Goal: Information Seeking & Learning: Learn about a topic

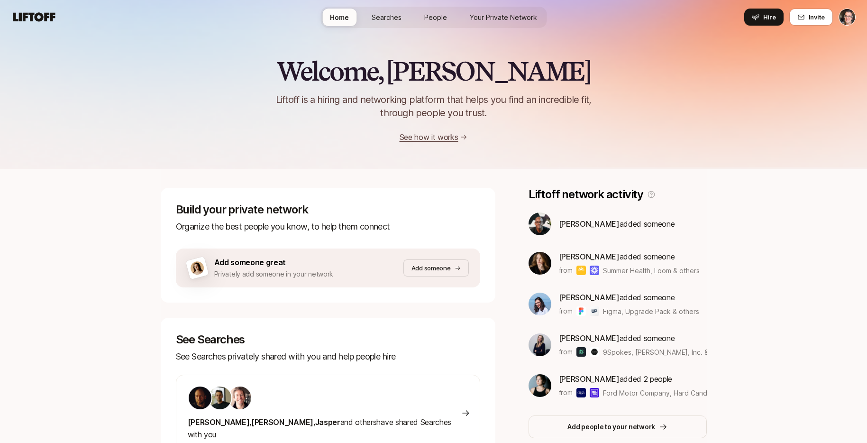
click at [831, 16] on html "Home Searches People Your Private Network Hire Home Searches People Your Privat…" at bounding box center [433, 221] width 867 height 443
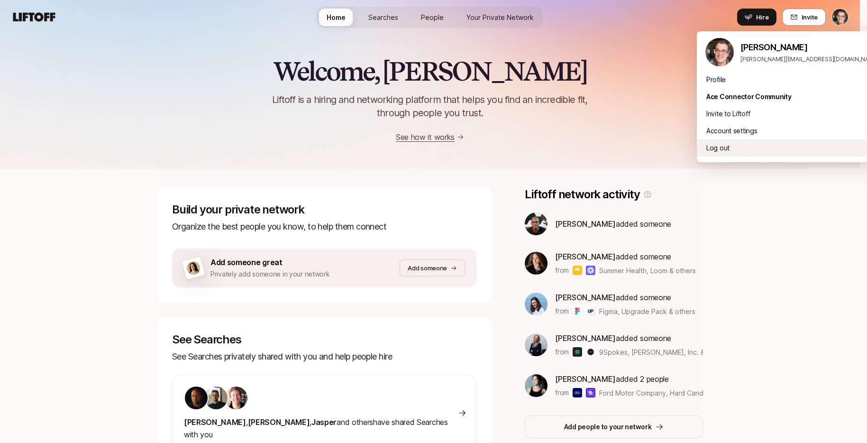
click at [743, 147] on div "Log out" at bounding box center [791, 147] width 190 height 17
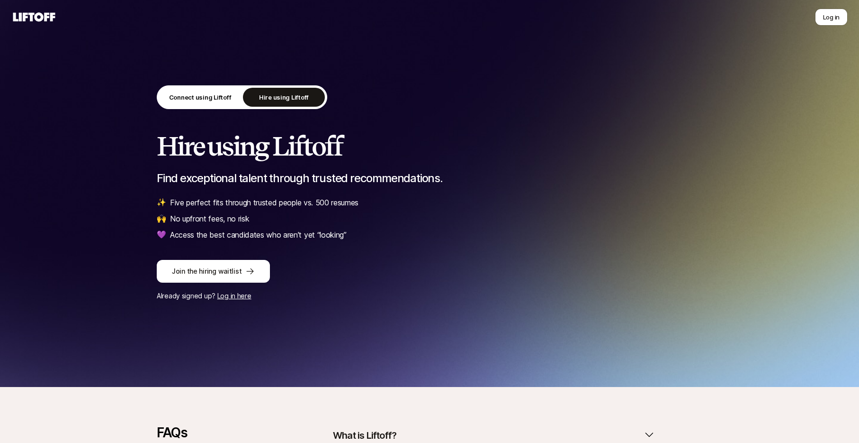
click at [408, 98] on div "Connect using Liftoff Hire using Liftoff" at bounding box center [430, 98] width 546 height 27
click at [207, 87] on div "Connect using Liftoff Hire using Liftoff" at bounding box center [242, 97] width 171 height 24
click at [211, 101] on p "Connect using Liftoff" at bounding box center [200, 96] width 63 height 9
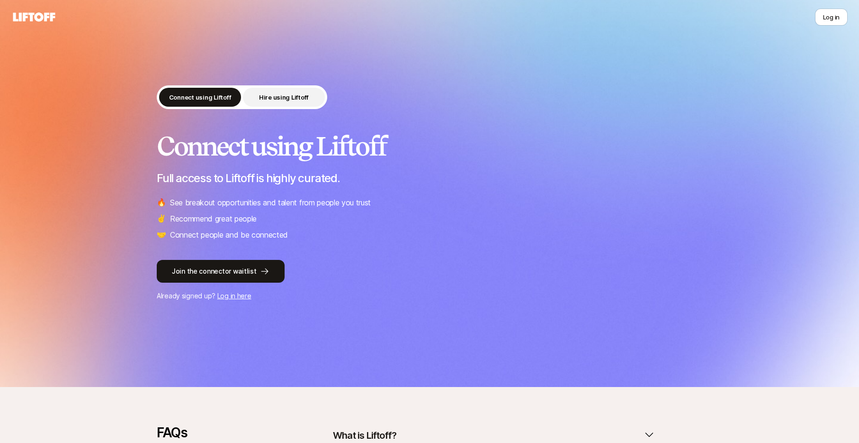
click at [280, 93] on p "Hire using Liftoff" at bounding box center [284, 96] width 50 height 9
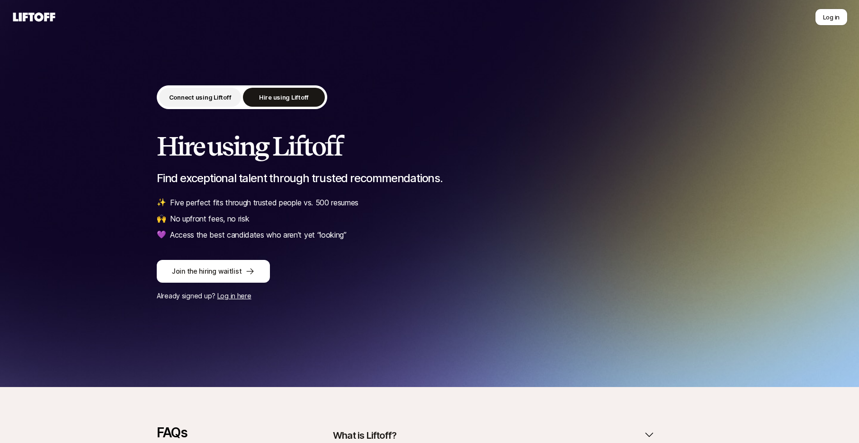
click at [208, 93] on p "Connect using Liftoff" at bounding box center [200, 96] width 63 height 9
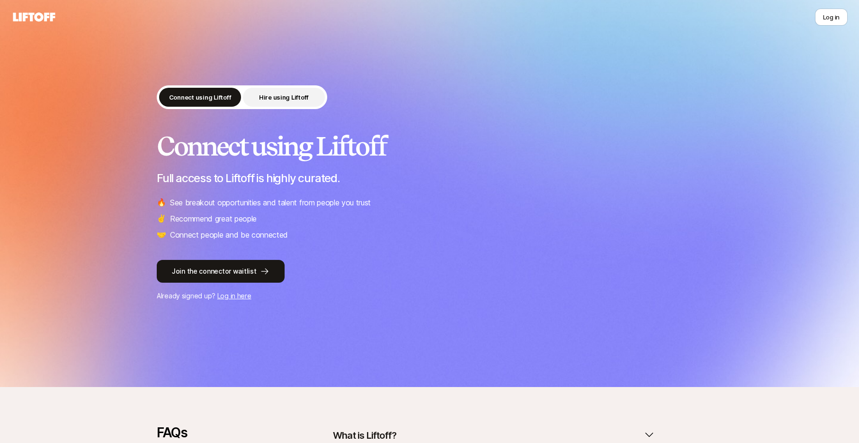
click at [281, 96] on p "Hire using Liftoff" at bounding box center [284, 96] width 50 height 9
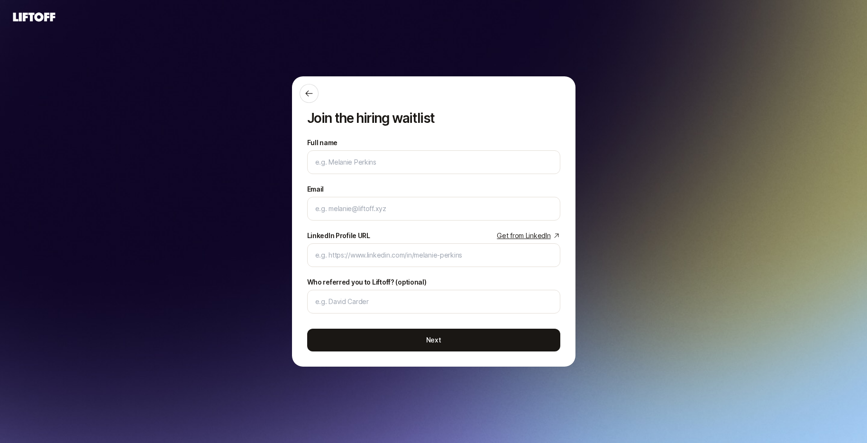
click at [38, 19] on icon at bounding box center [34, 16] width 42 height 9
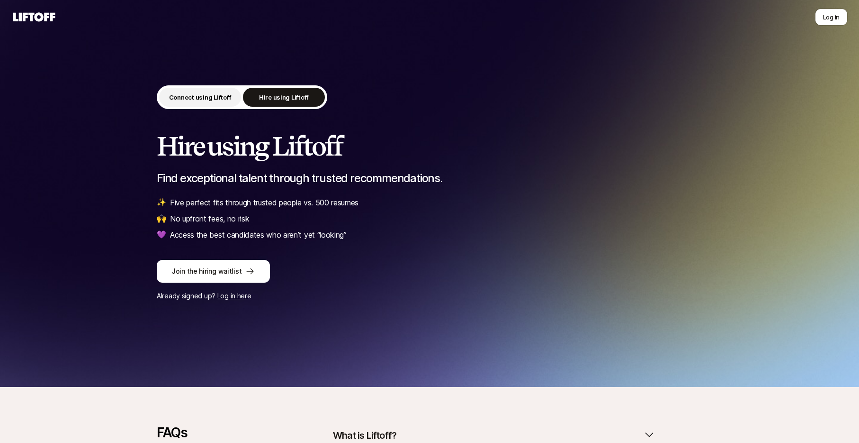
click at [207, 91] on button "Connect using Liftoff" at bounding box center [200, 97] width 82 height 19
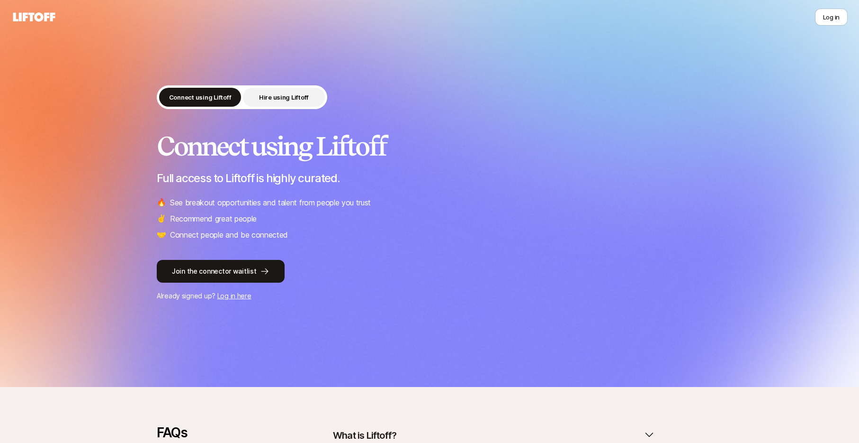
click at [263, 99] on p "Hire using Liftoff" at bounding box center [284, 96] width 50 height 9
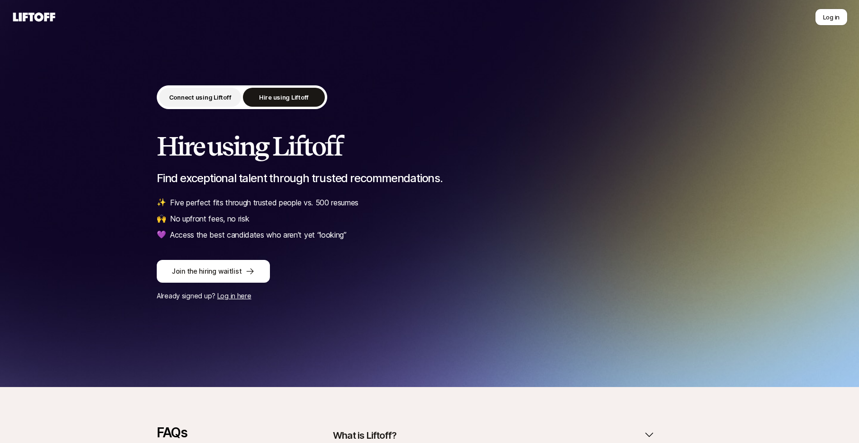
click at [228, 100] on p "Connect using Liftoff" at bounding box center [200, 96] width 63 height 9
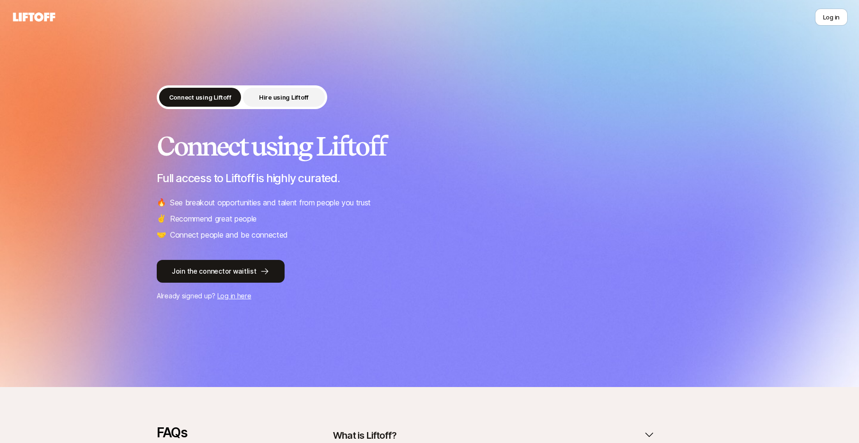
click at [271, 99] on p "Hire using Liftoff" at bounding box center [284, 96] width 50 height 9
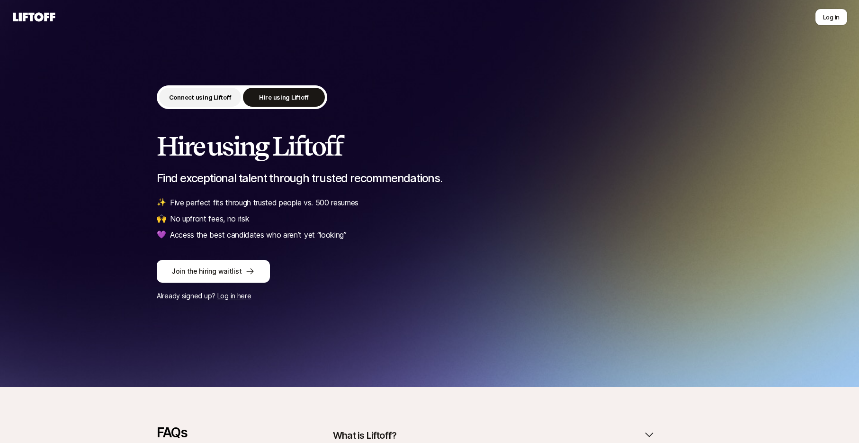
click at [227, 97] on p "Connect using Liftoff" at bounding box center [200, 96] width 63 height 9
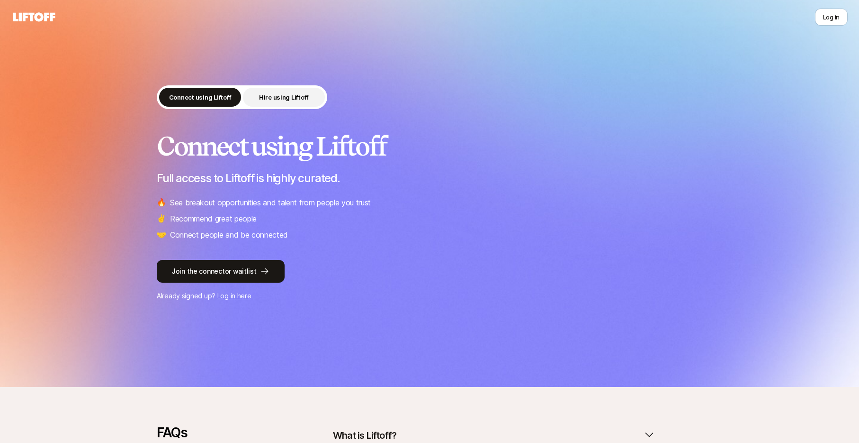
click at [259, 99] on button "Hire using Liftoff" at bounding box center [284, 97] width 82 height 19
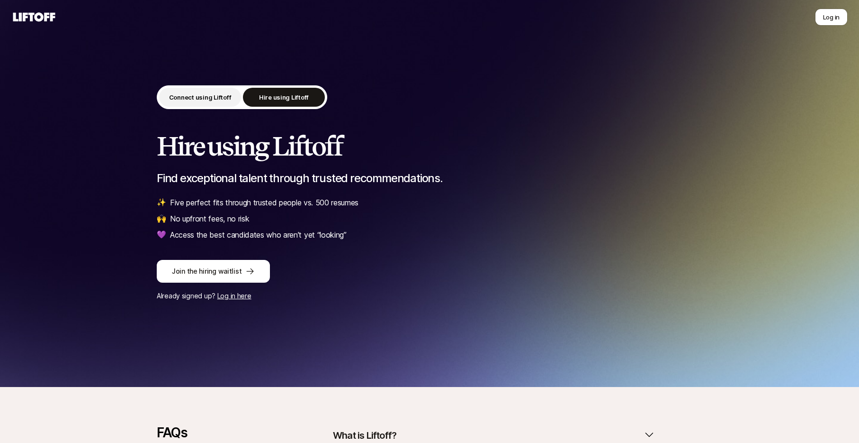
click at [205, 98] on p "Connect using Liftoff" at bounding box center [200, 96] width 63 height 9
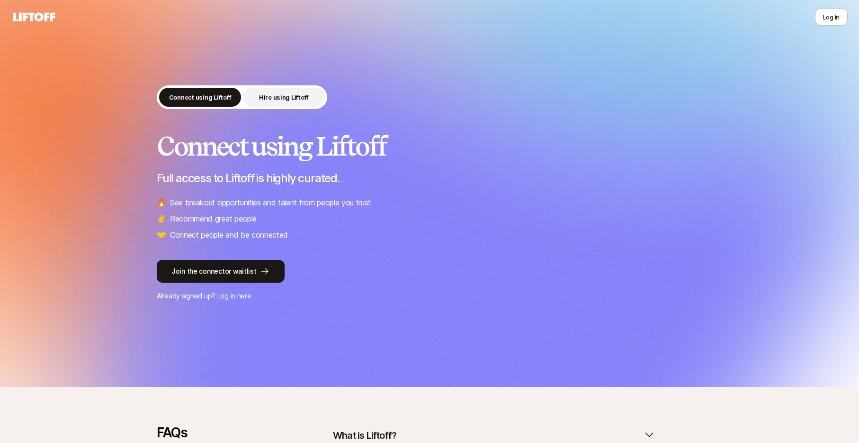
click at [286, 95] on p "Hire using Liftoff" at bounding box center [284, 96] width 50 height 9
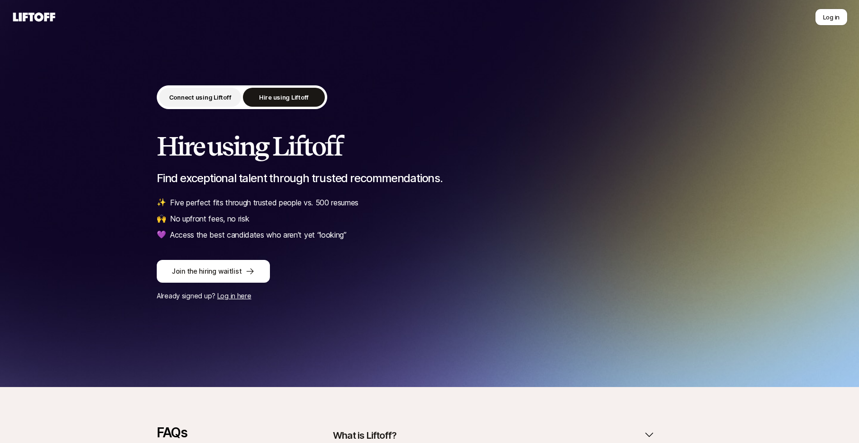
click at [220, 97] on p "Connect using Liftoff" at bounding box center [200, 96] width 63 height 9
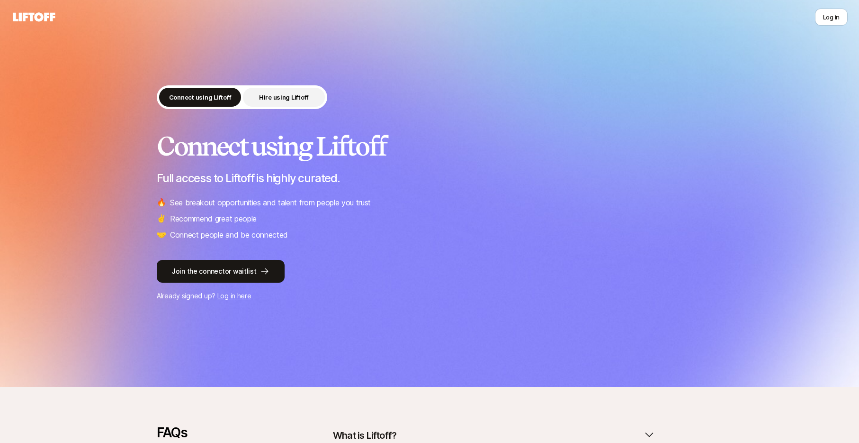
click at [285, 96] on p "Hire using Liftoff" at bounding box center [284, 96] width 50 height 9
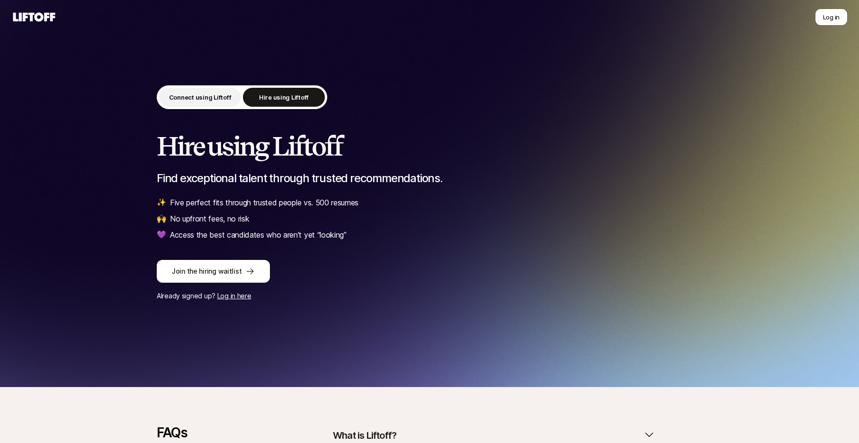
click at [220, 99] on p "Connect using Liftoff" at bounding box center [200, 96] width 63 height 9
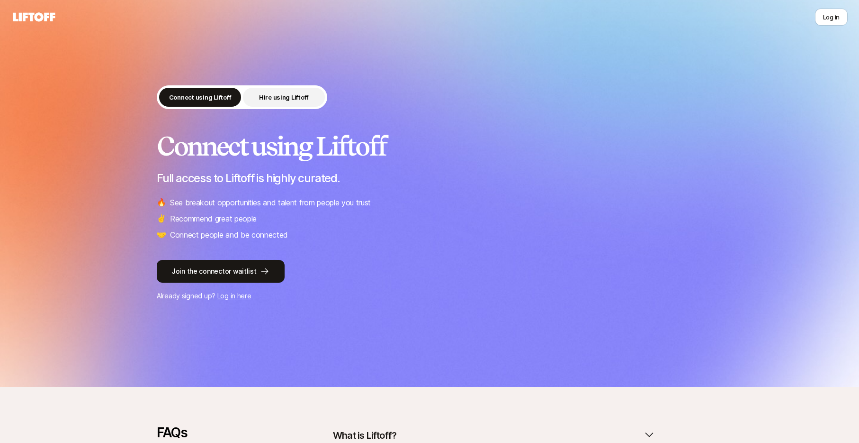
click at [286, 102] on button "Hire using Liftoff" at bounding box center [284, 97] width 82 height 19
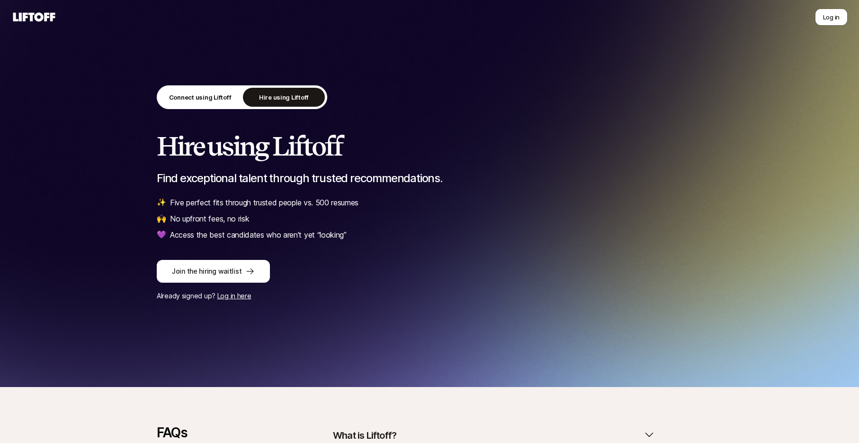
click at [210, 43] on div "Connect using Liftoff Hire using Liftoff Hire using Liftoff Find exceptional ta…" at bounding box center [429, 193] width 859 height 387
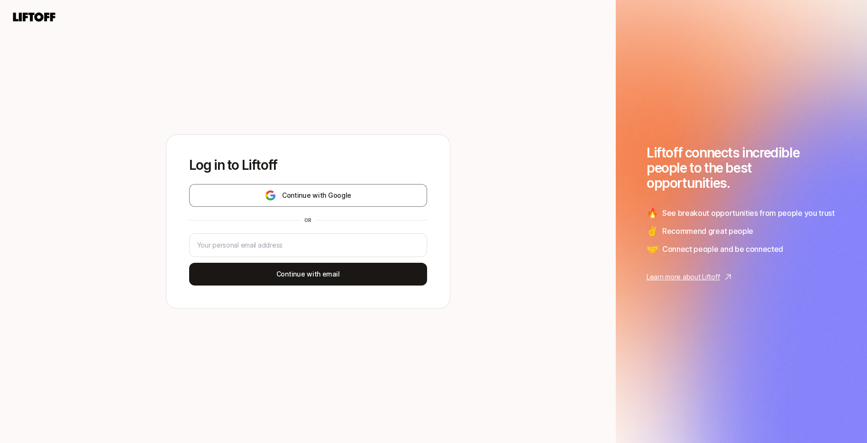
click at [33, 18] on icon at bounding box center [33, 16] width 45 height 13
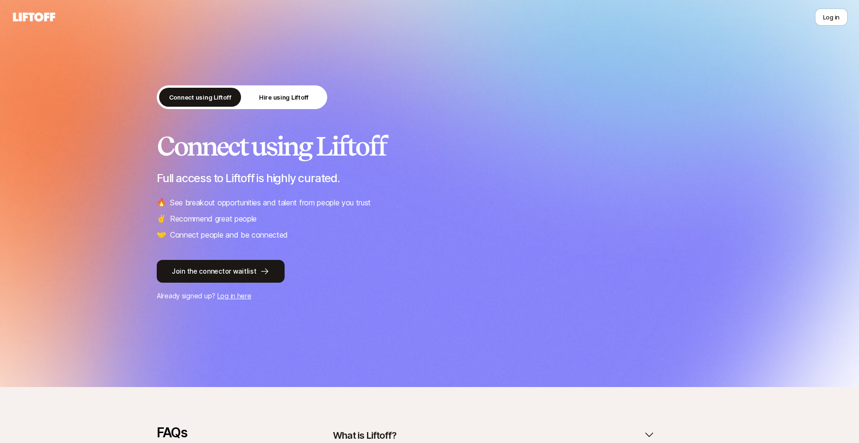
click at [532, 105] on div "Connect using Liftoff Hire using Liftoff" at bounding box center [430, 98] width 546 height 27
click at [172, 56] on div "Connect using Liftoff Hire using Liftoff Connect using Liftoff Full access to L…" at bounding box center [429, 193] width 859 height 387
drag, startPoint x: 760, startPoint y: 49, endPoint x: 796, endPoint y: 39, distance: 37.4
click at [760, 48] on div "Connect using Liftoff Hire using Liftoff Connect using Liftoff Full access to L…" at bounding box center [429, 193] width 859 height 387
click at [838, 18] on button "Log in" at bounding box center [831, 17] width 33 height 17
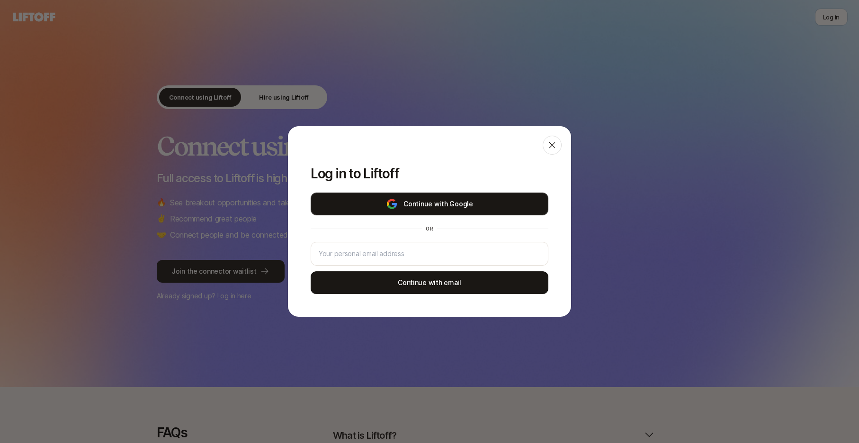
click at [450, 200] on button "Continue with Google" at bounding box center [430, 203] width 238 height 23
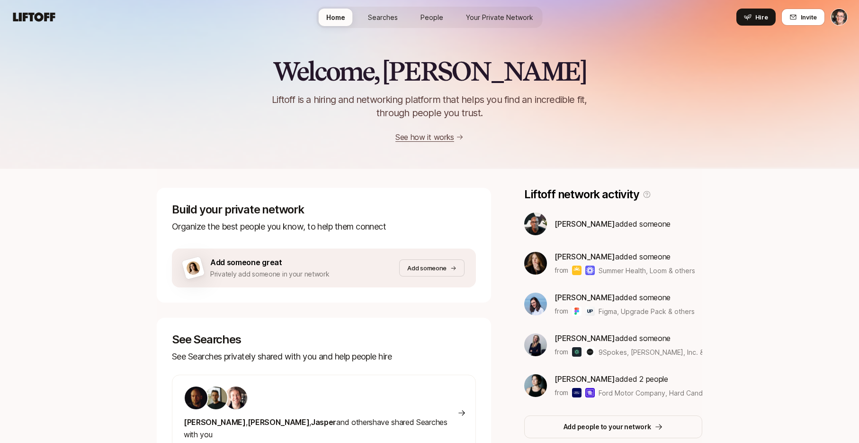
click at [135, 168] on div "Welcome, Eric 👋 Liftoff is a hiring and networking platform that helps you find…" at bounding box center [429, 84] width 859 height 170
click at [688, 92] on div "Welcome, Eric 👋 Liftoff is a hiring and networking platform that helps you find…" at bounding box center [429, 100] width 859 height 86
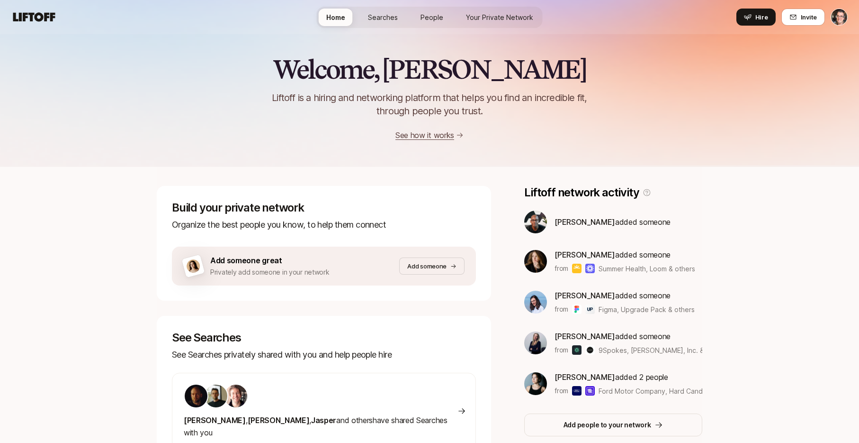
click at [506, 18] on span "Your Private Network" at bounding box center [499, 17] width 67 height 10
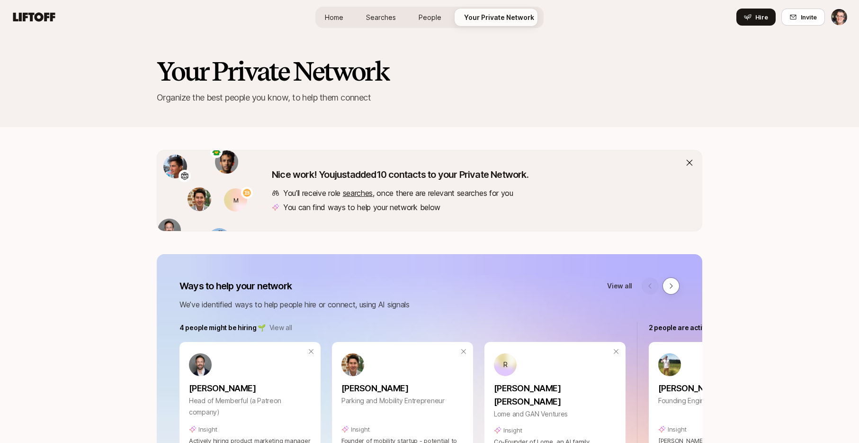
click at [380, 16] on span "Searches" at bounding box center [381, 17] width 30 height 10
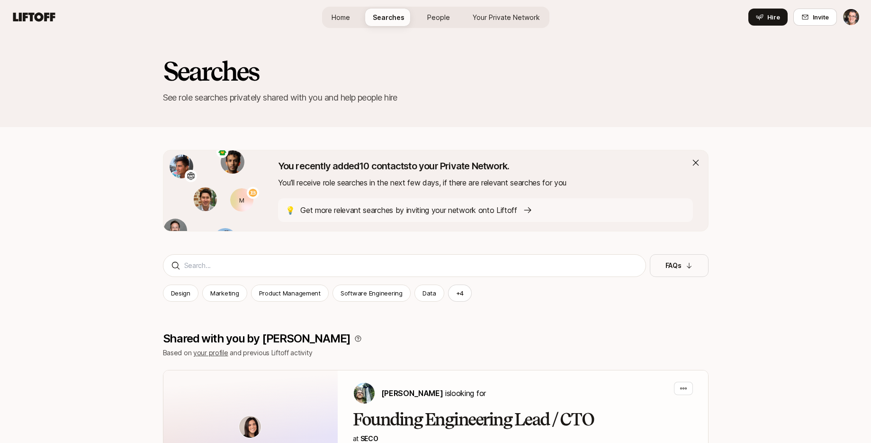
click at [510, 13] on span "Your Private Network" at bounding box center [506, 17] width 67 height 10
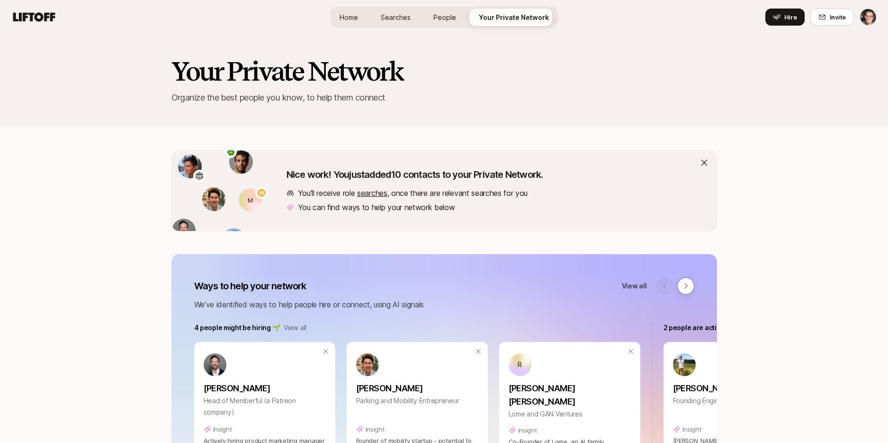
click at [126, 66] on div "Your Private Network Organize the best people you know, to help them connect" at bounding box center [444, 80] width 888 height 93
click at [452, 21] on span "People" at bounding box center [445, 17] width 23 height 10
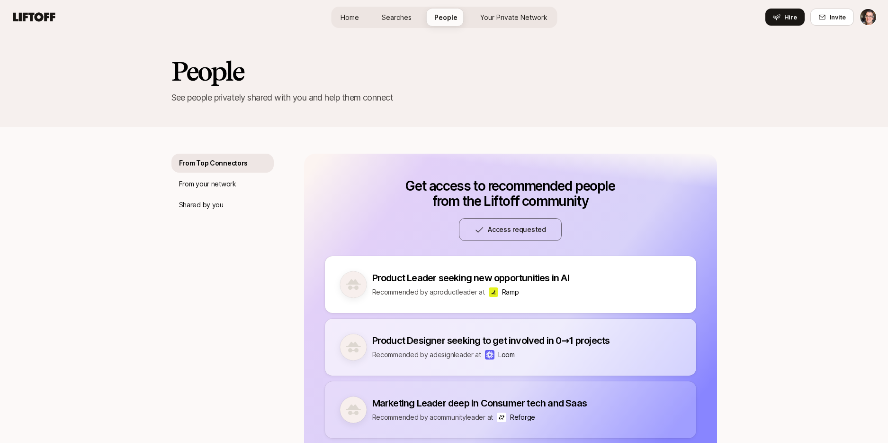
click at [406, 19] on span "Searches" at bounding box center [397, 17] width 30 height 10
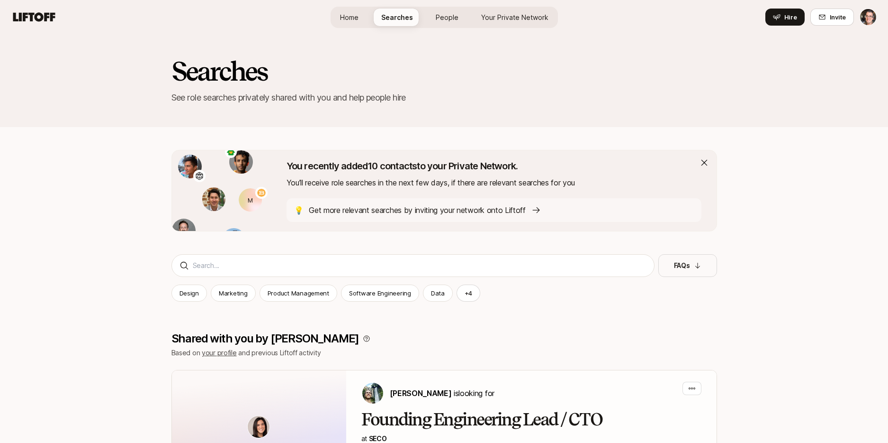
click at [359, 18] on span "Home" at bounding box center [349, 17] width 18 height 10
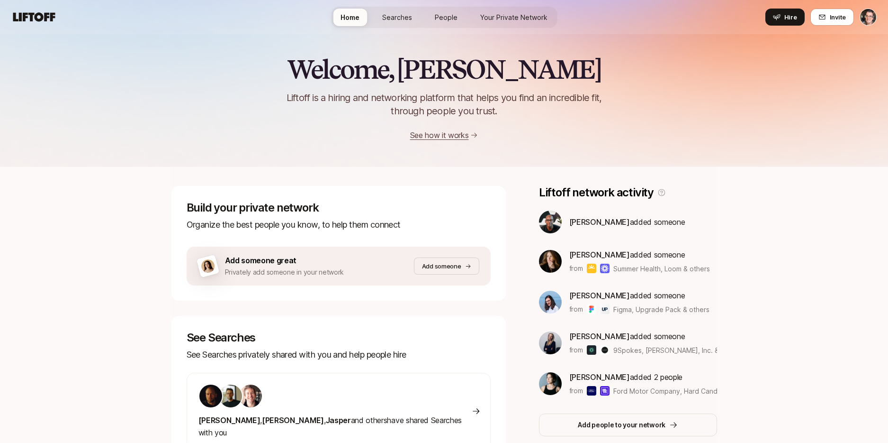
click at [391, 18] on span "Searches" at bounding box center [397, 17] width 30 height 10
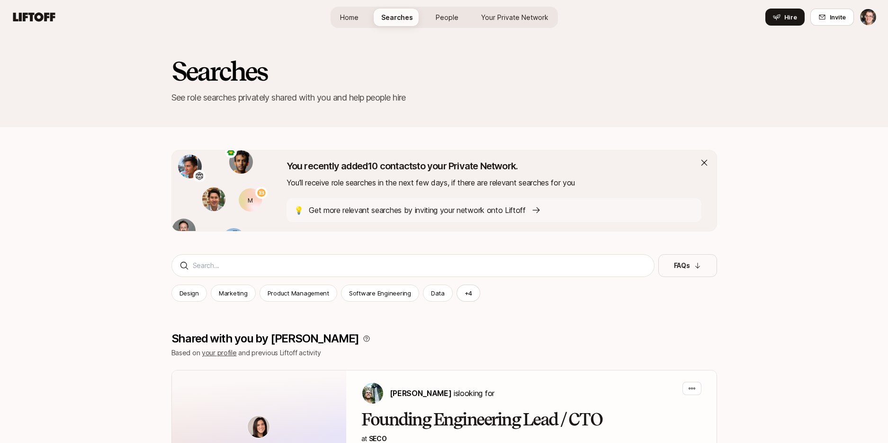
click at [444, 21] on span "People" at bounding box center [447, 17] width 23 height 10
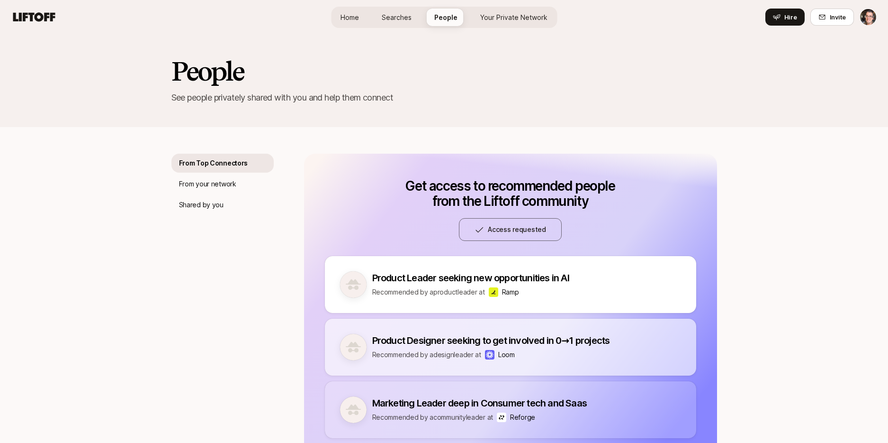
click at [494, 22] on link "Your Private Network" at bounding box center [514, 18] width 82 height 18
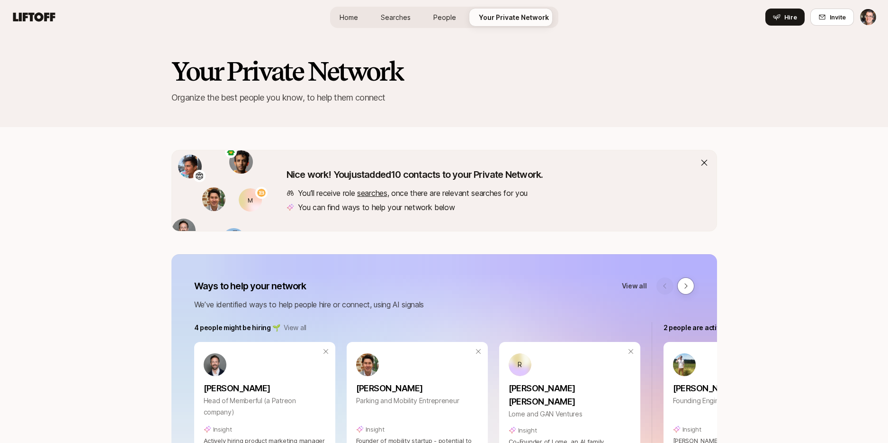
click at [449, 22] on link "People" at bounding box center [445, 18] width 38 height 18
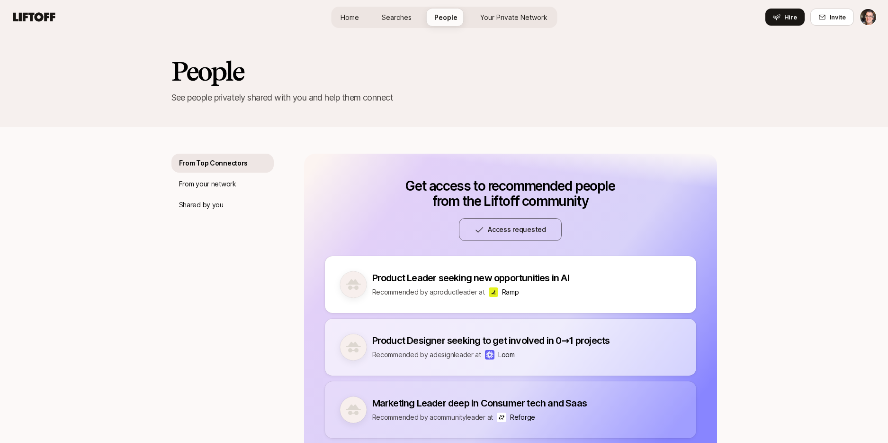
click at [396, 17] on span "Searches" at bounding box center [397, 17] width 30 height 10
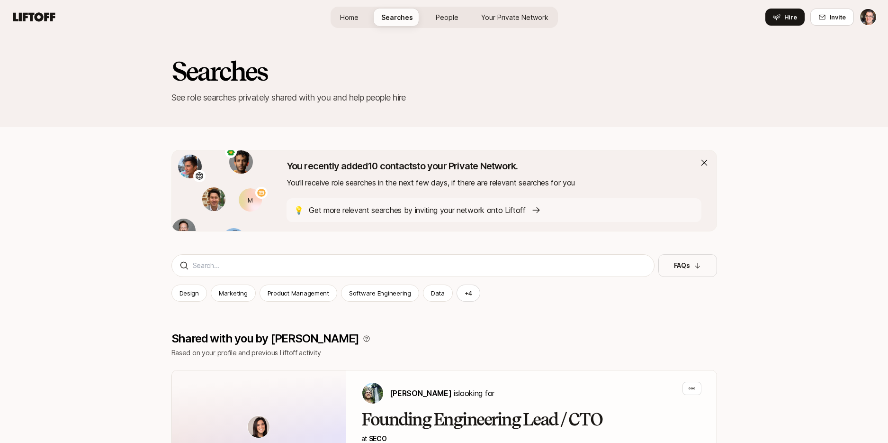
click at [359, 18] on span "Home" at bounding box center [349, 17] width 18 height 10
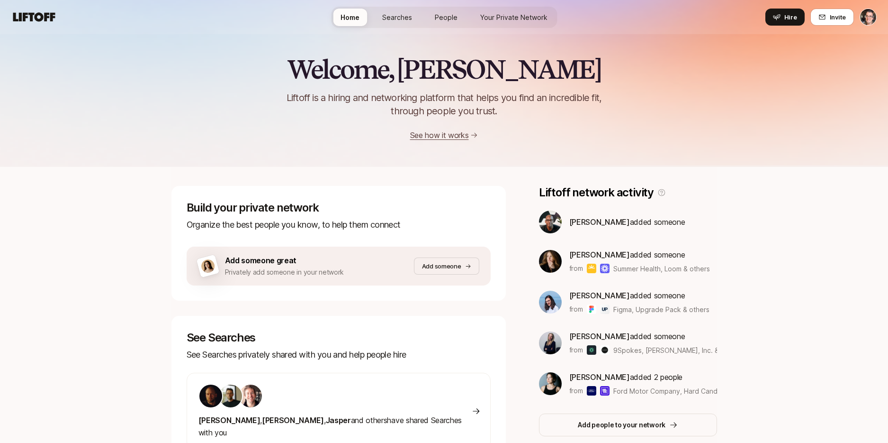
click at [401, 22] on link "Searches" at bounding box center [397, 18] width 45 height 18
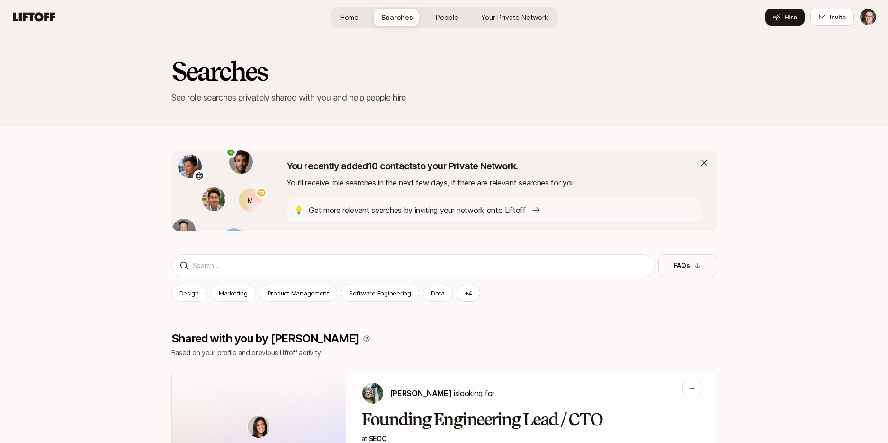
drag, startPoint x: 437, startPoint y: 23, endPoint x: 479, endPoint y: 27, distance: 41.9
click at [437, 23] on link "People" at bounding box center [447, 18] width 38 height 18
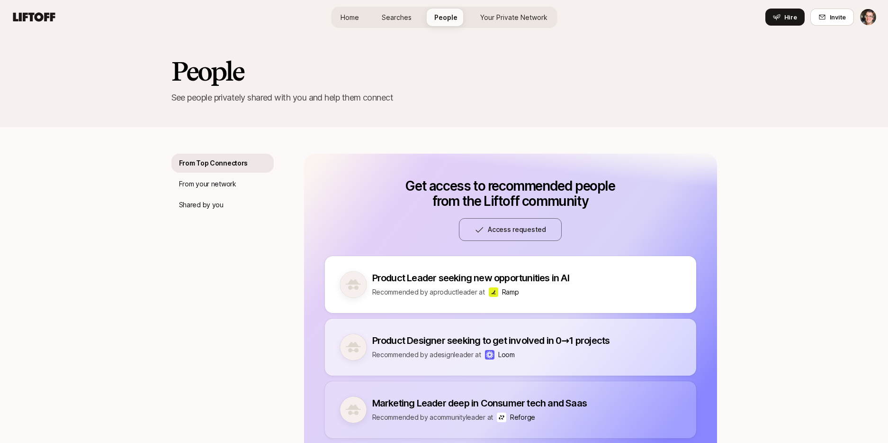
click at [513, 24] on link "Your Private Network" at bounding box center [514, 18] width 82 height 18
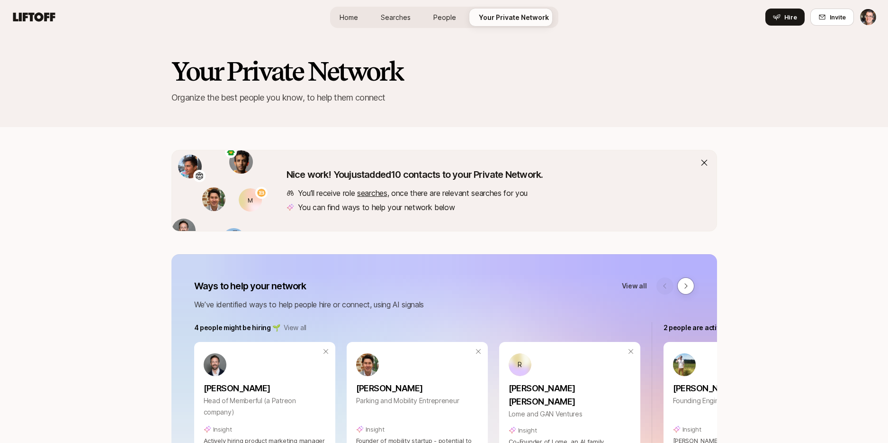
click at [344, 18] on span "Home" at bounding box center [349, 17] width 18 height 10
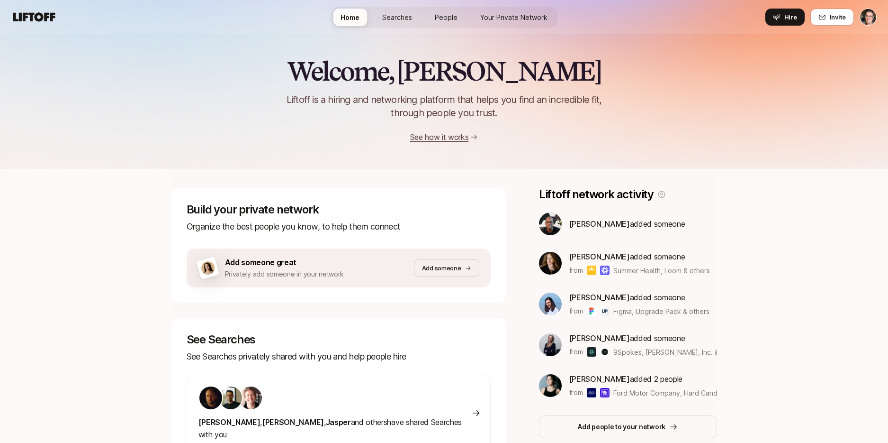
scroll to position [2, 0]
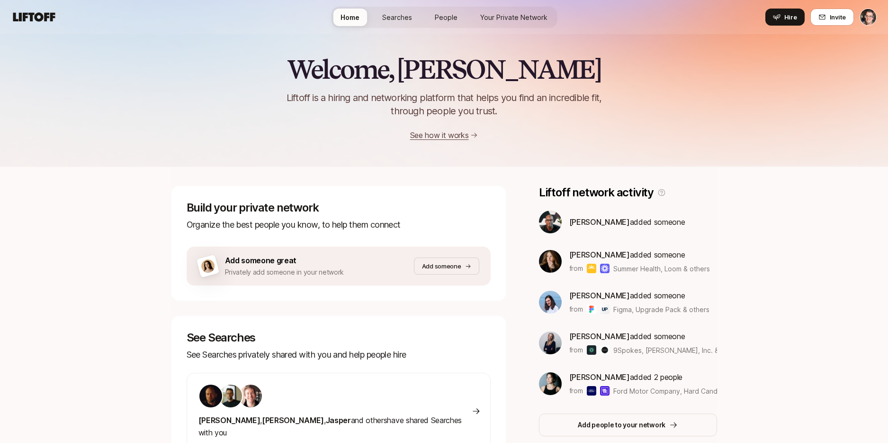
click at [523, 13] on span "Your Private Network" at bounding box center [513, 17] width 67 height 10
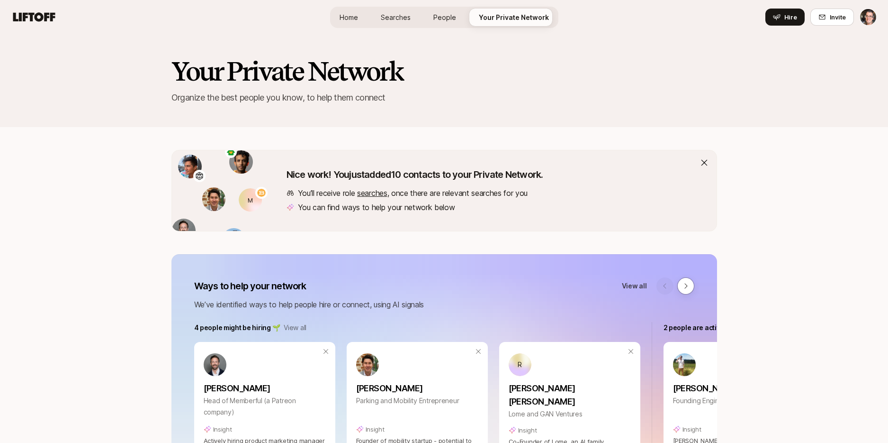
click at [405, 19] on span "Searches" at bounding box center [396, 17] width 30 height 10
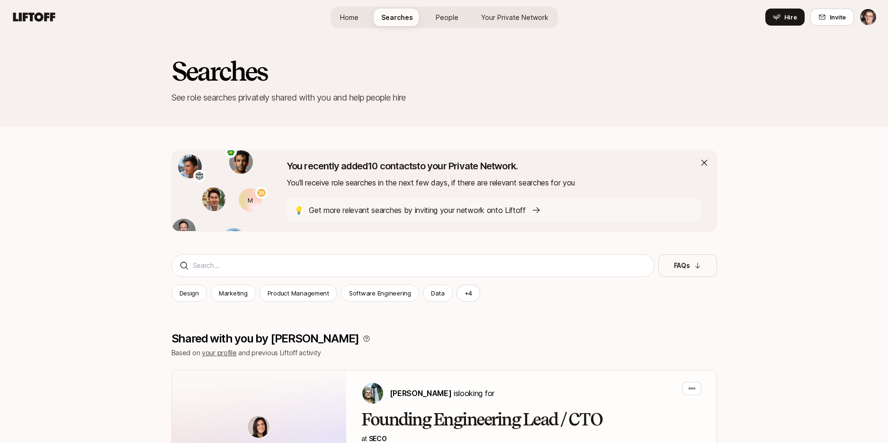
click at [359, 18] on span "Home" at bounding box center [349, 17] width 18 height 10
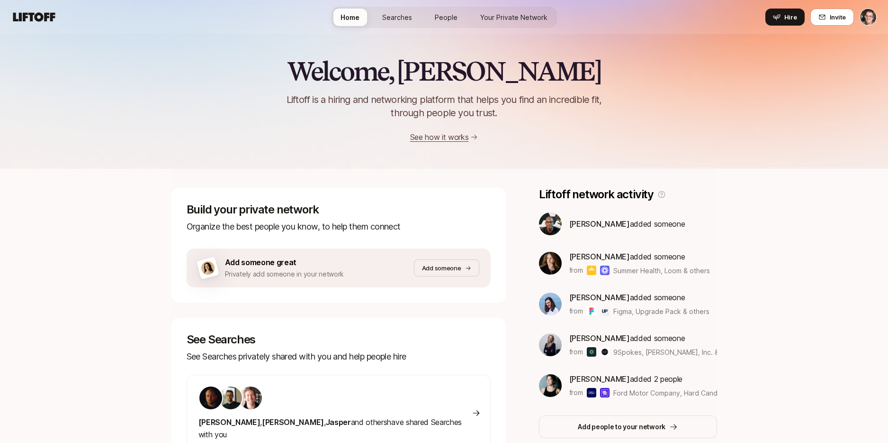
scroll to position [2, 0]
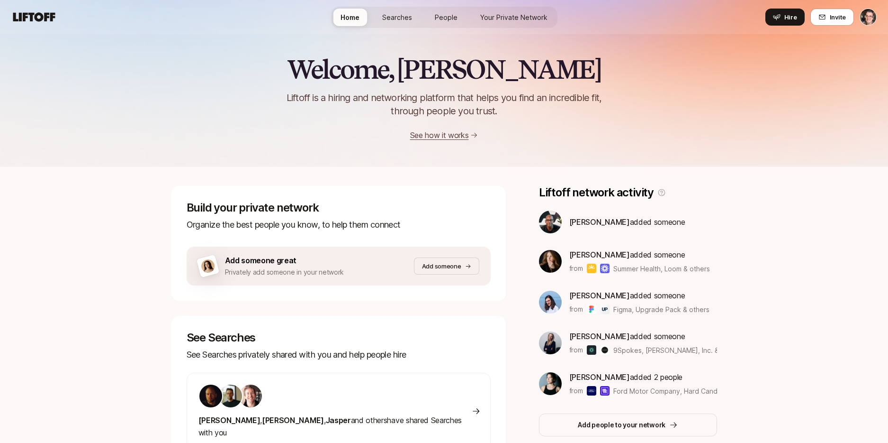
click at [384, 17] on span "Searches" at bounding box center [397, 17] width 30 height 10
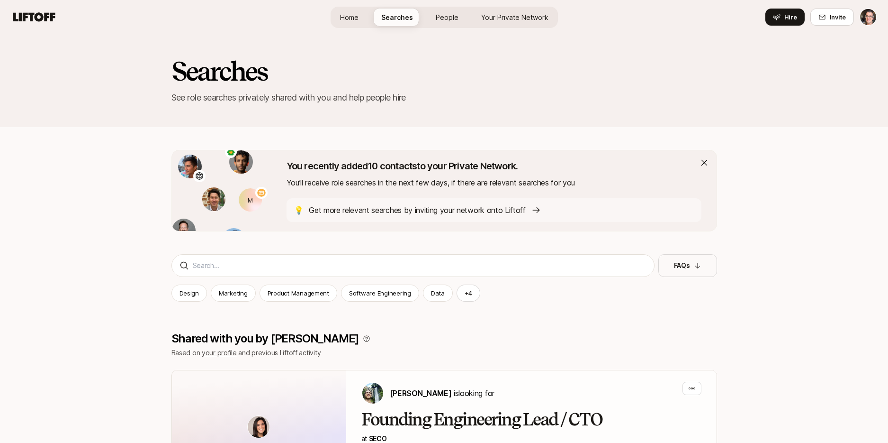
click at [538, 16] on span "Your Private Network" at bounding box center [514, 17] width 67 height 10
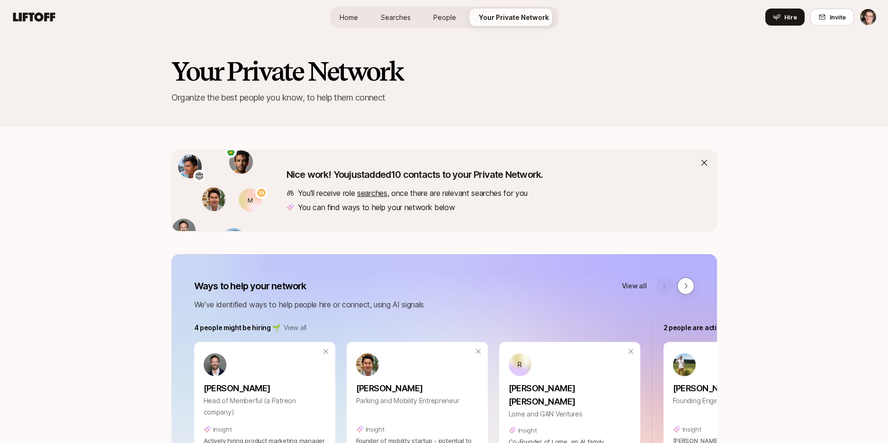
click at [447, 17] on span "People" at bounding box center [445, 17] width 23 height 10
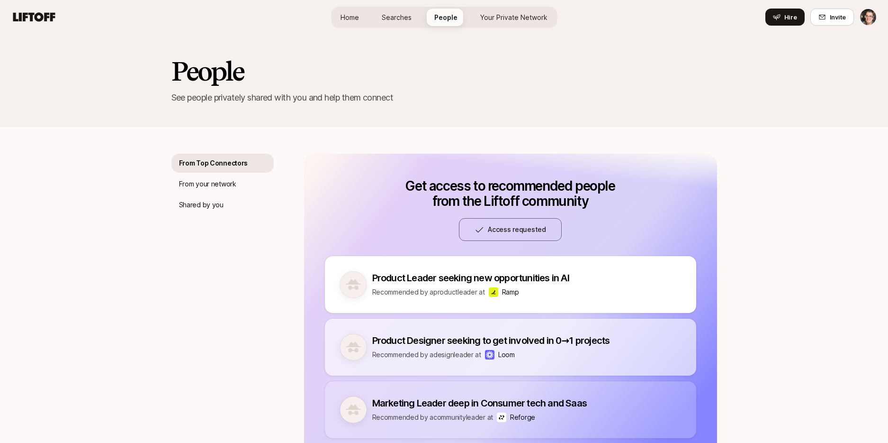
click at [389, 19] on span "Searches" at bounding box center [397, 17] width 30 height 10
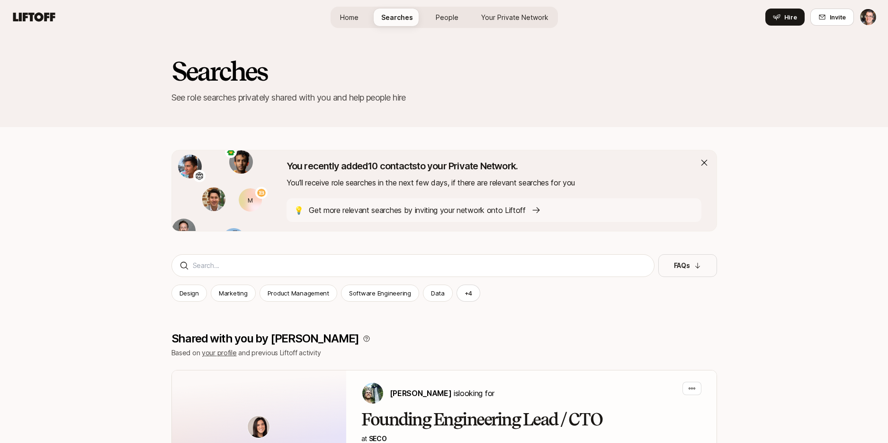
click at [450, 16] on span "People" at bounding box center [447, 17] width 23 height 10
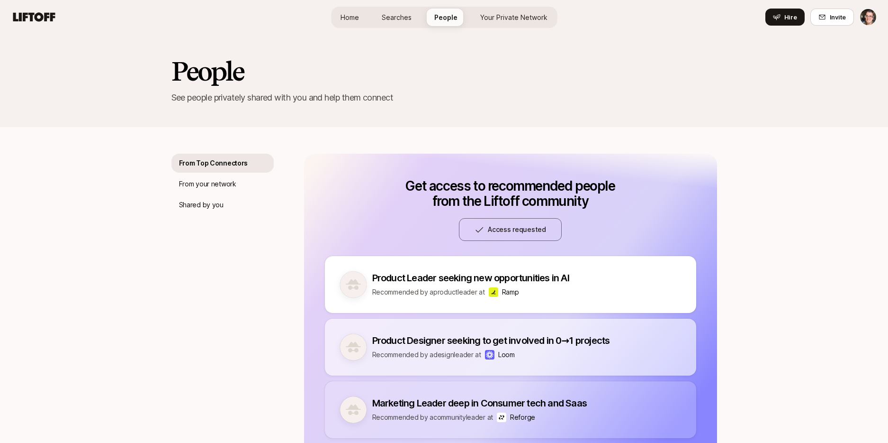
click at [507, 14] on span "Your Private Network" at bounding box center [513, 17] width 67 height 10
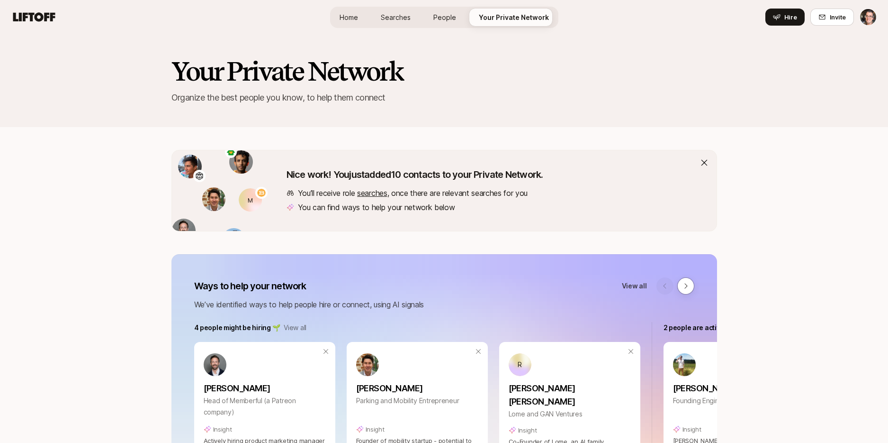
click at [408, 20] on span "Searches" at bounding box center [396, 17] width 30 height 10
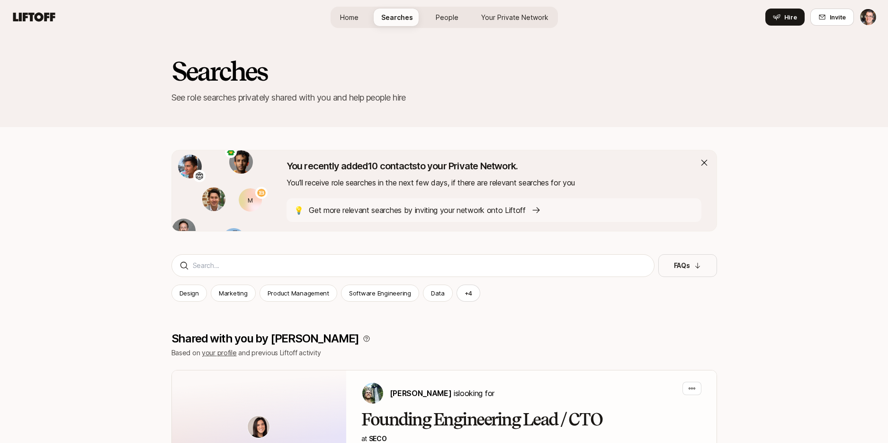
click at [489, 20] on span "Your Private Network" at bounding box center [514, 17] width 67 height 10
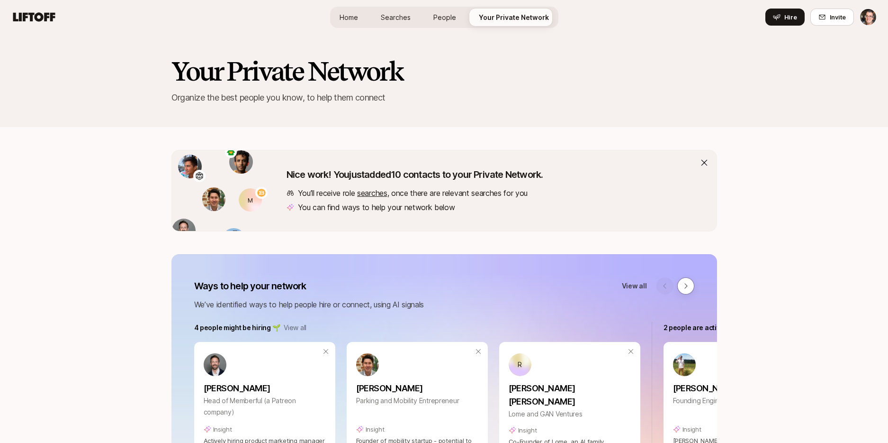
click at [407, 18] on span "Searches" at bounding box center [396, 17] width 30 height 10
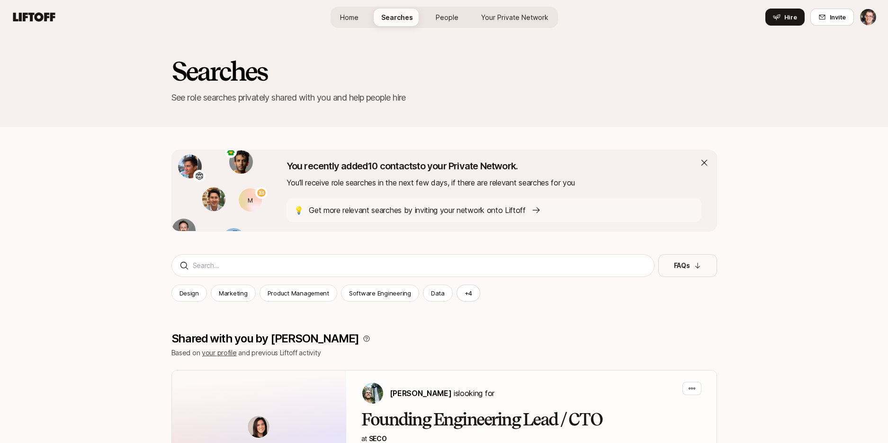
click at [519, 18] on span "Your Private Network" at bounding box center [514, 17] width 67 height 10
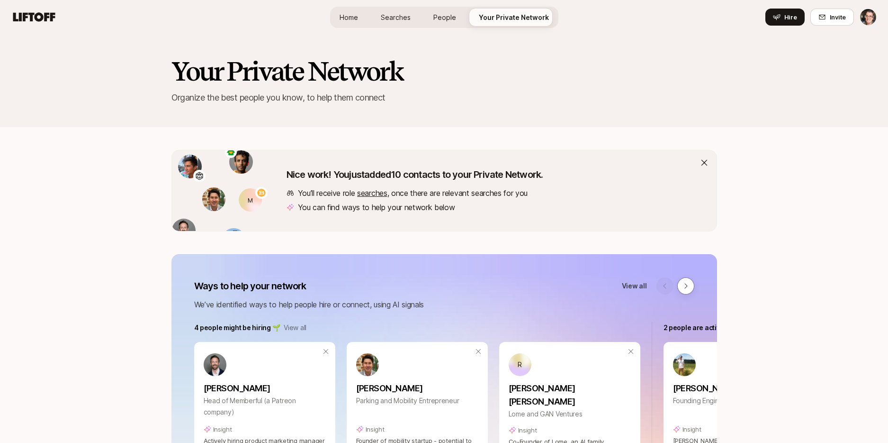
click at [726, 81] on div "Your Private Network Organize the best people you know, to help them connect" at bounding box center [444, 80] width 888 height 93
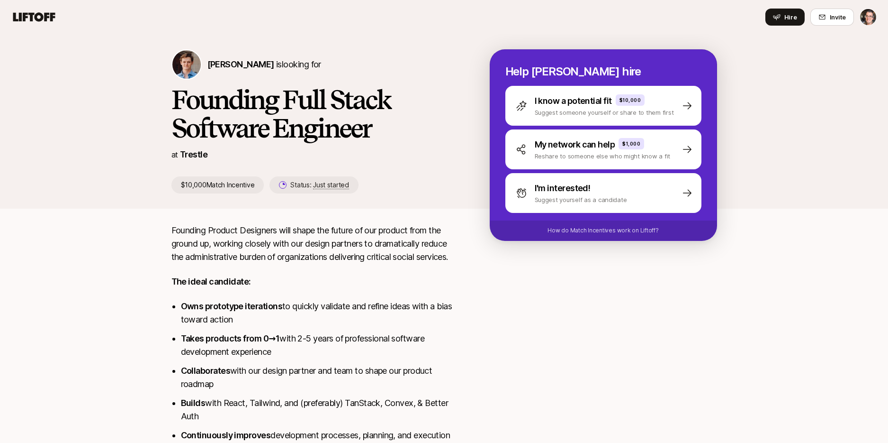
click at [873, 14] on html "Home Searches People Your Private Network Hire Hire Invite Francis Barth is loo…" at bounding box center [444, 221] width 888 height 443
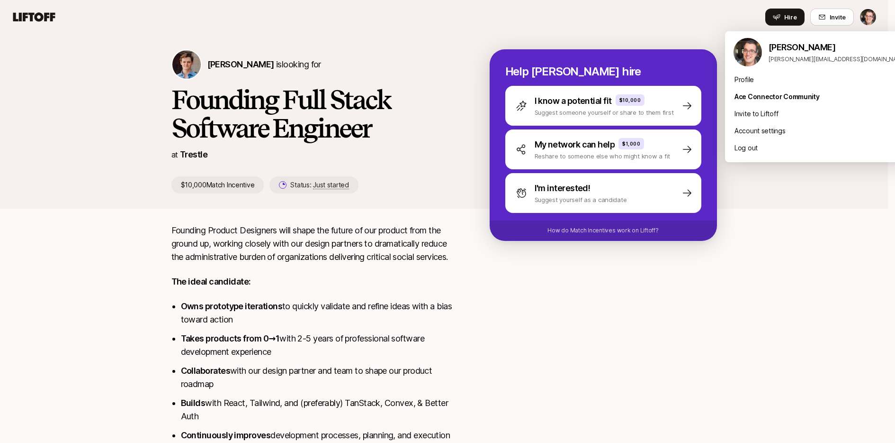
drag, startPoint x: 174, startPoint y: 29, endPoint x: 130, endPoint y: 27, distance: 44.1
click at [174, 29] on html "Home Searches People Your Private Network Hire Hire Invite Francis Barth is loo…" at bounding box center [447, 221] width 895 height 443
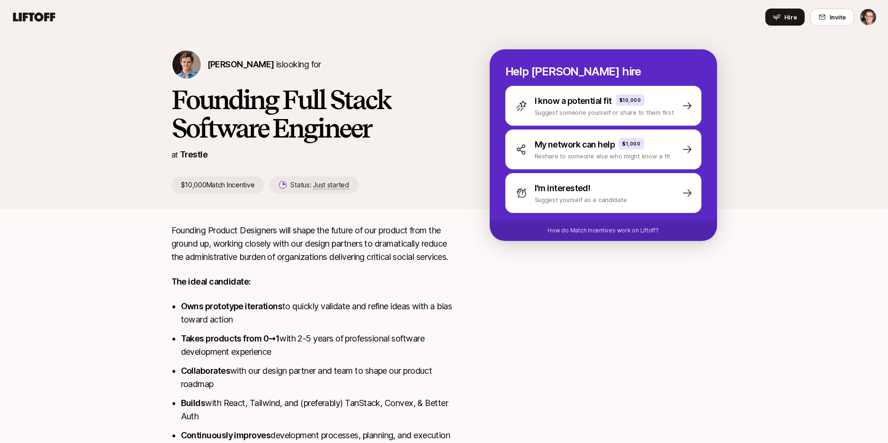
click at [50, 18] on icon at bounding box center [34, 16] width 42 height 9
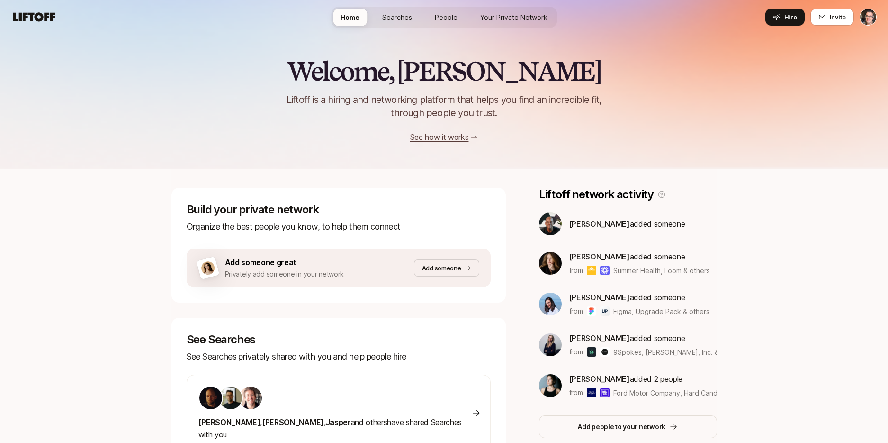
click at [507, 29] on div "Home Searches People Your Private Network Hire" at bounding box center [444, 17] width 226 height 34
click at [507, 23] on link "Your Private Network" at bounding box center [514, 18] width 82 height 18
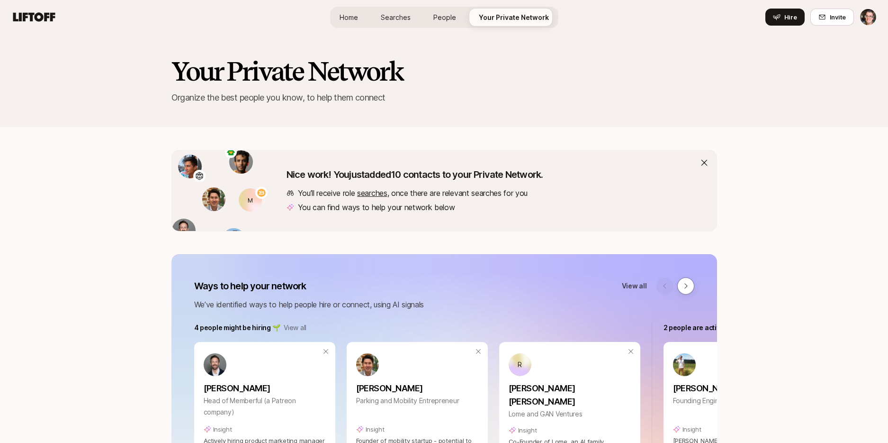
click at [447, 17] on span "People" at bounding box center [445, 17] width 23 height 10
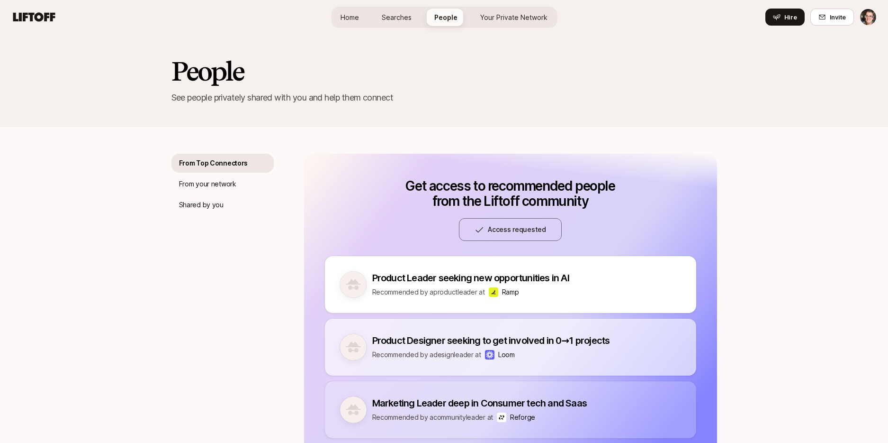
click at [501, 15] on span "Your Private Network" at bounding box center [513, 17] width 67 height 10
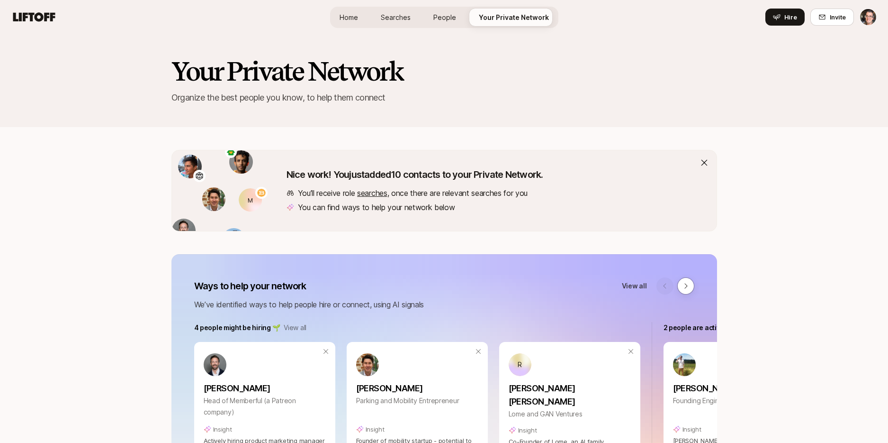
click at [385, 15] on span "Searches" at bounding box center [396, 17] width 30 height 10
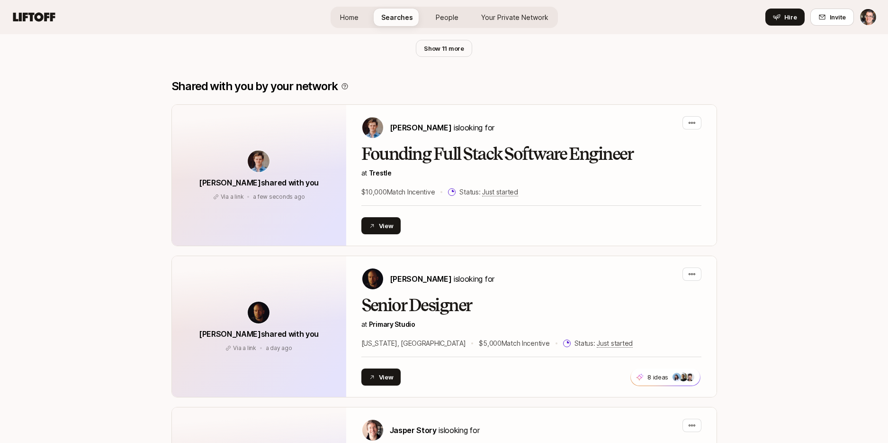
scroll to position [789, 0]
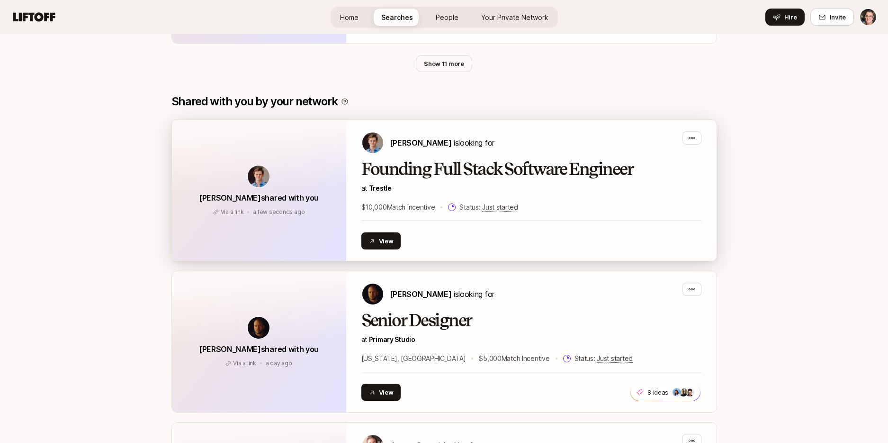
click at [574, 175] on h2 "Founding Full Stack Software Engineer" at bounding box center [531, 169] width 340 height 19
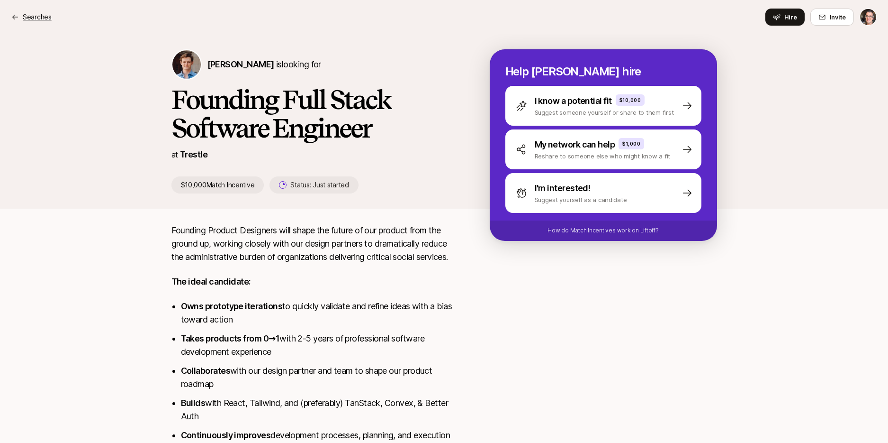
click at [30, 18] on p "Searches" at bounding box center [37, 16] width 29 height 11
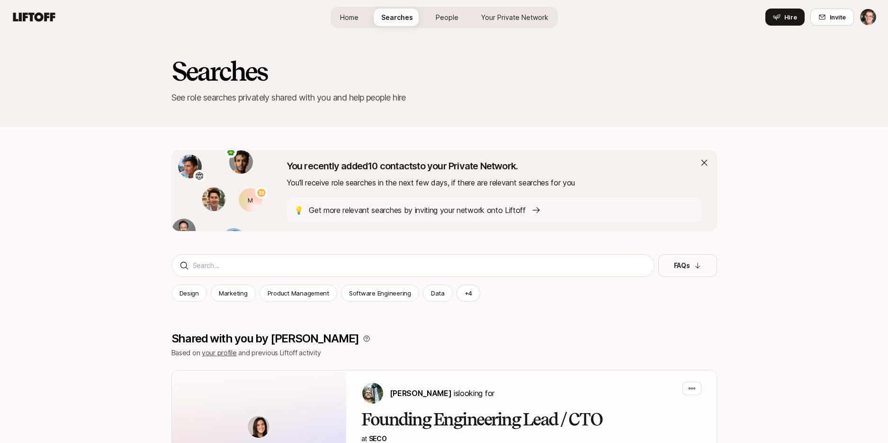
click at [420, 209] on p "Get more relevant searches by inviting your network onto Liftoff" at bounding box center [417, 210] width 217 height 12
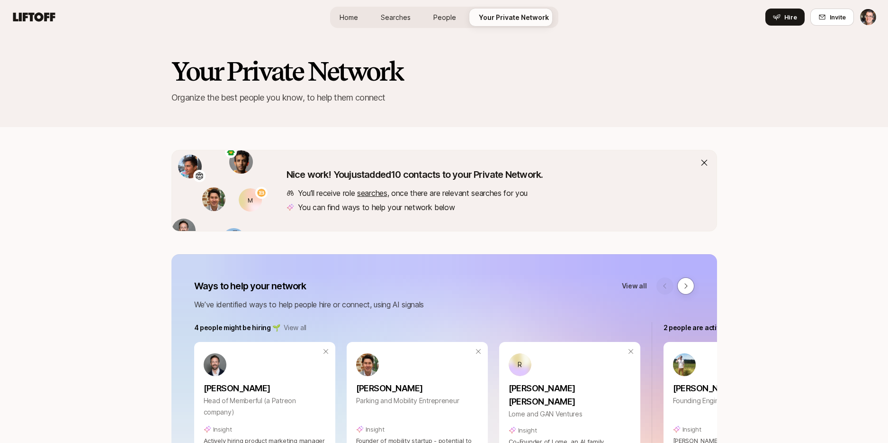
click at [392, 19] on span "Searches" at bounding box center [396, 17] width 30 height 10
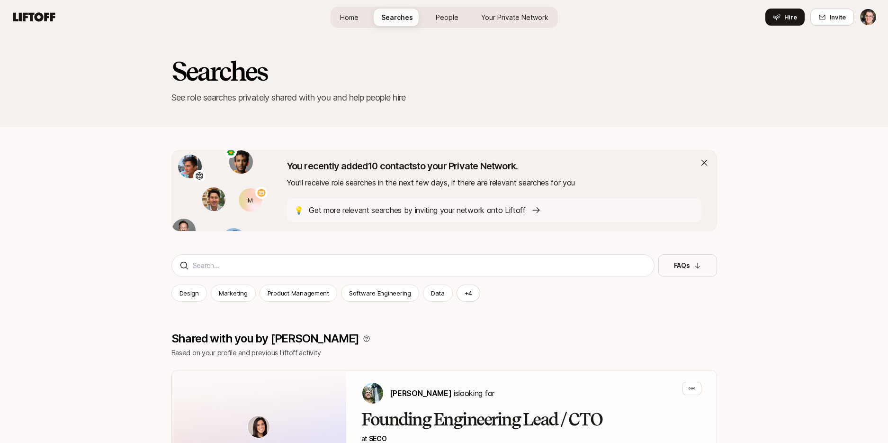
click at [511, 18] on span "Your Private Network" at bounding box center [514, 17] width 67 height 10
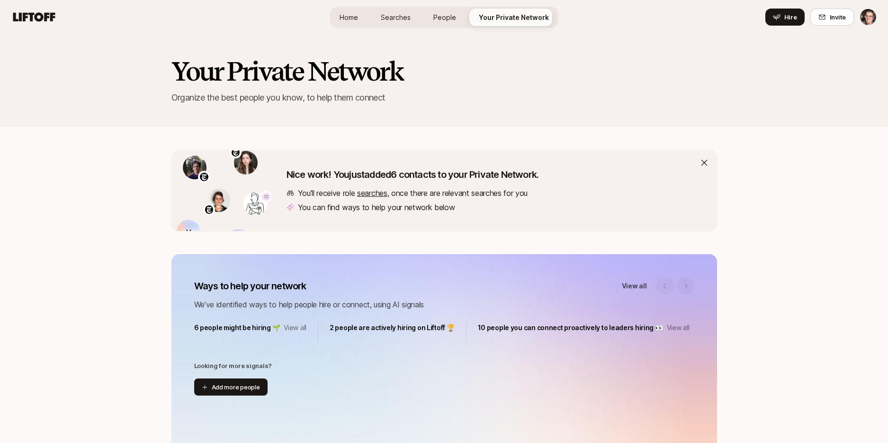
click at [401, 19] on span "Searches" at bounding box center [396, 17] width 30 height 10
